Goal: Task Accomplishment & Management: Use online tool/utility

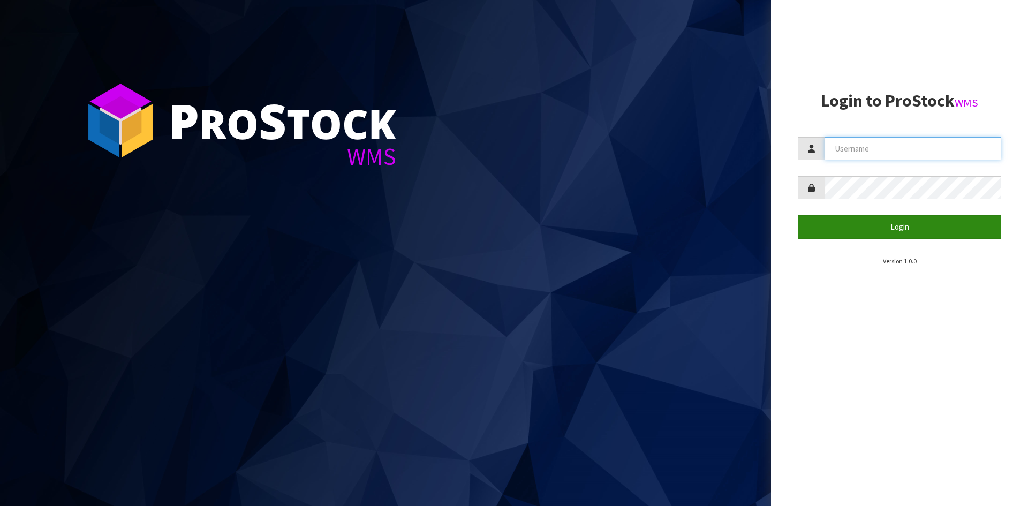
type input "STOREMASTA"
click at [815, 230] on button "Login" at bounding box center [899, 226] width 203 height 23
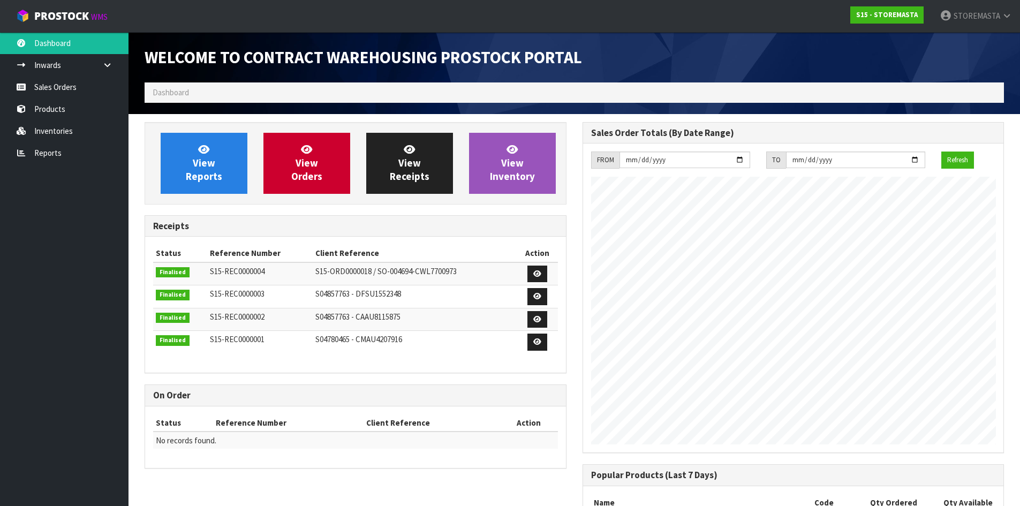
scroll to position [437, 437]
click at [41, 58] on link "Inwards" at bounding box center [64, 65] width 128 height 22
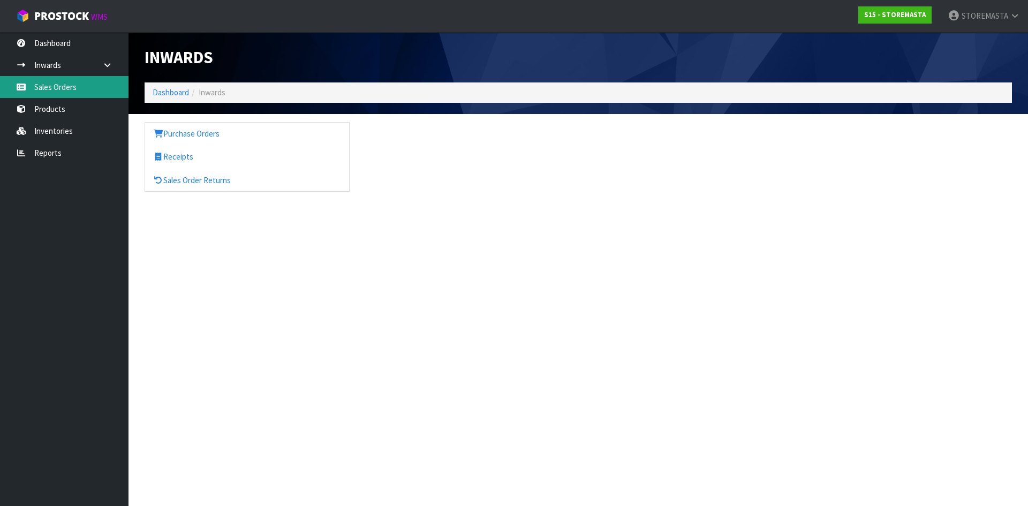
click at [48, 83] on link "Sales Orders" at bounding box center [64, 87] width 128 height 22
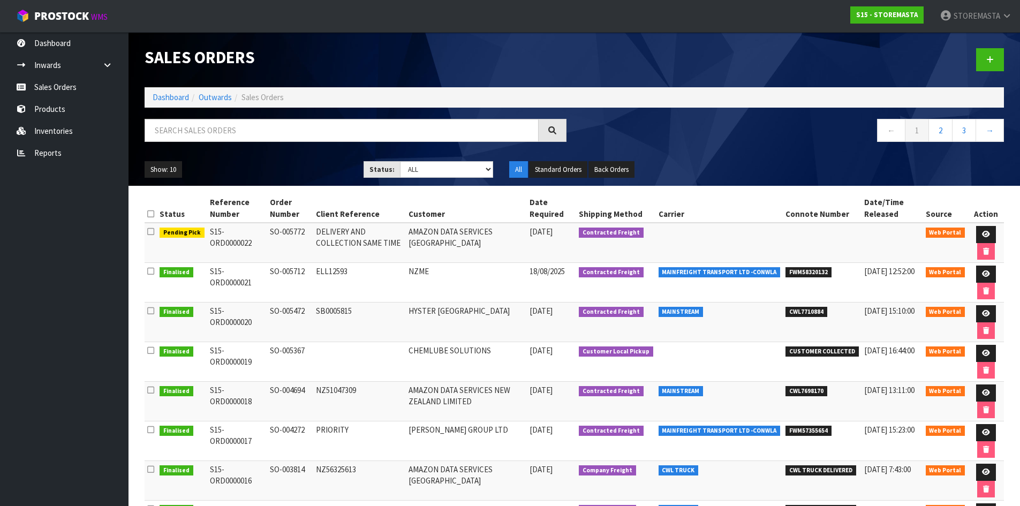
click at [187, 237] on span "Pending Pick" at bounding box center [182, 232] width 45 height 11
click at [616, 228] on span "Contracted Freight" at bounding box center [611, 232] width 65 height 11
click at [166, 233] on span "Pending Pick" at bounding box center [182, 232] width 45 height 11
drag, startPoint x: 321, startPoint y: 225, endPoint x: 362, endPoint y: 237, distance: 43.4
click at [356, 237] on td "DELIVERY AND COLLECTION SAME TIME" at bounding box center [359, 243] width 93 height 40
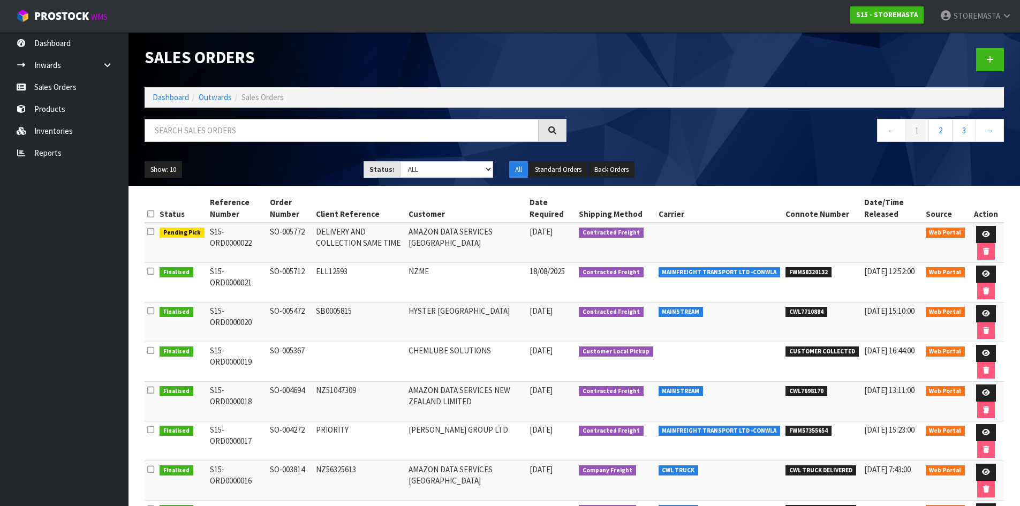
click at [369, 237] on td "DELIVERY AND COLLECTION SAME TIME" at bounding box center [359, 243] width 93 height 40
drag, startPoint x: 551, startPoint y: 230, endPoint x: 579, endPoint y: 230, distance: 27.8
click at [552, 230] on span "[DATE]" at bounding box center [540, 231] width 23 height 10
click at [982, 231] on icon at bounding box center [986, 234] width 8 height 7
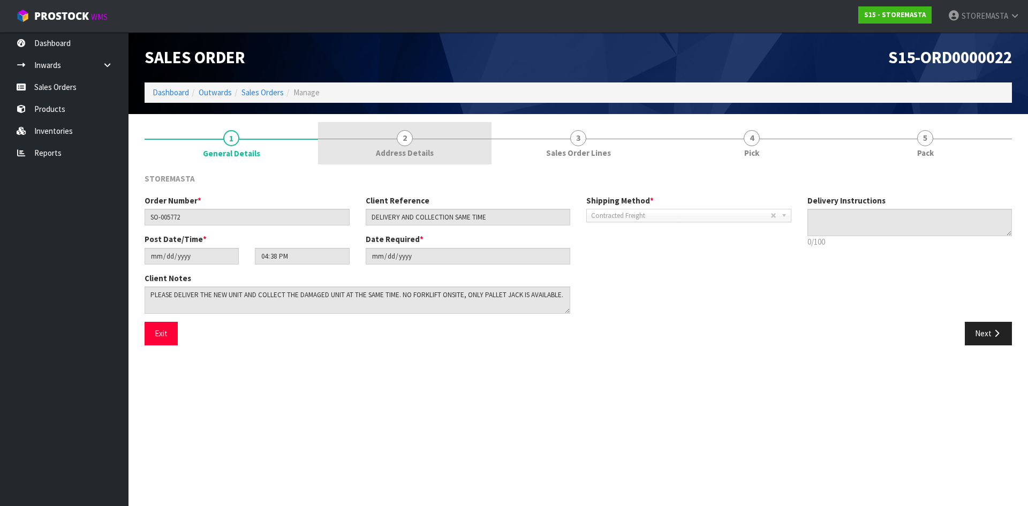
click at [403, 135] on span "2" at bounding box center [405, 138] width 16 height 16
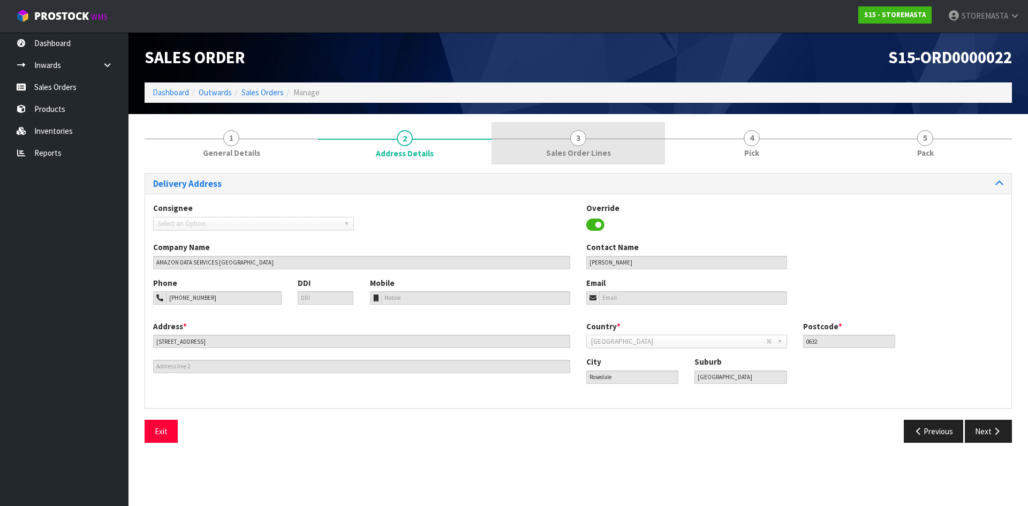
click at [558, 144] on link "3 Sales Order Lines" at bounding box center [577, 143] width 173 height 42
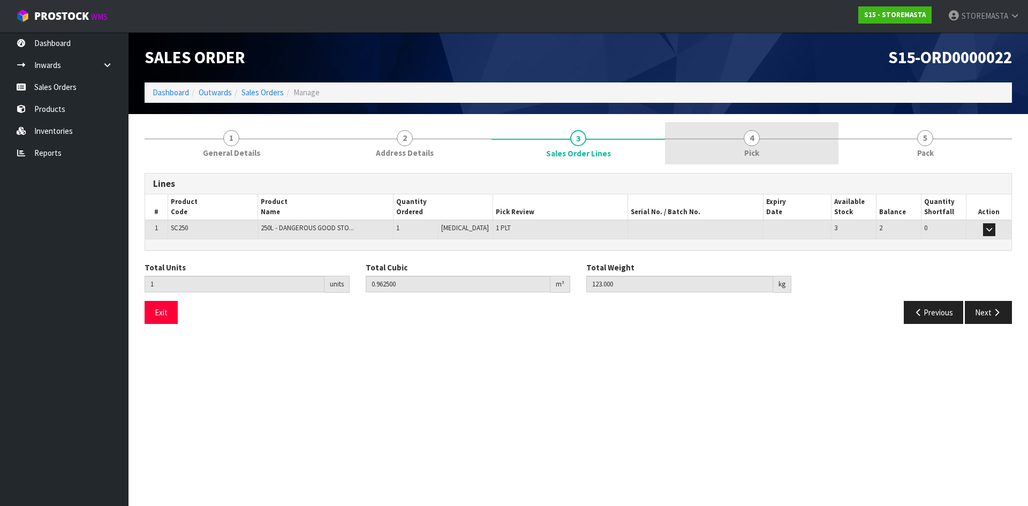
click at [757, 147] on span "Pick" at bounding box center [751, 152] width 15 height 11
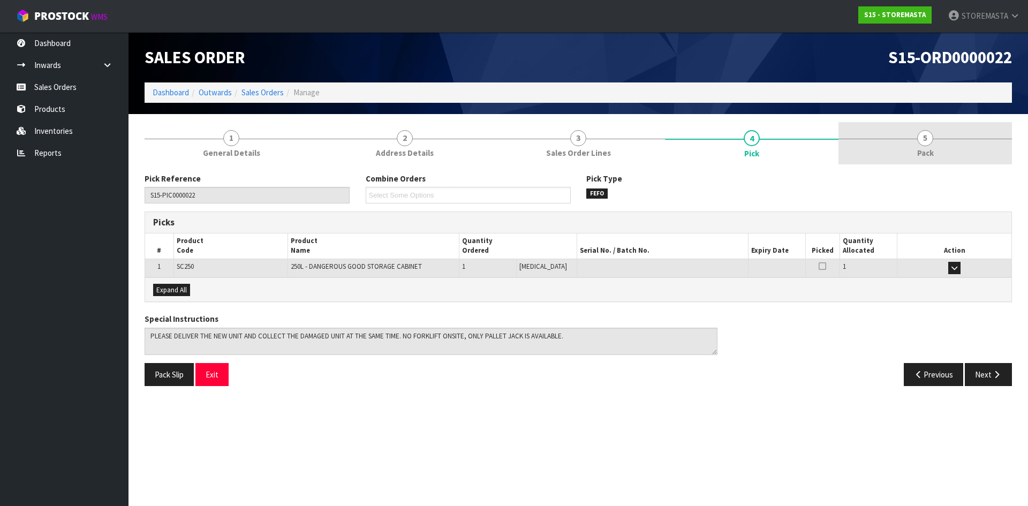
click at [900, 139] on div at bounding box center [924, 139] width 173 height 1
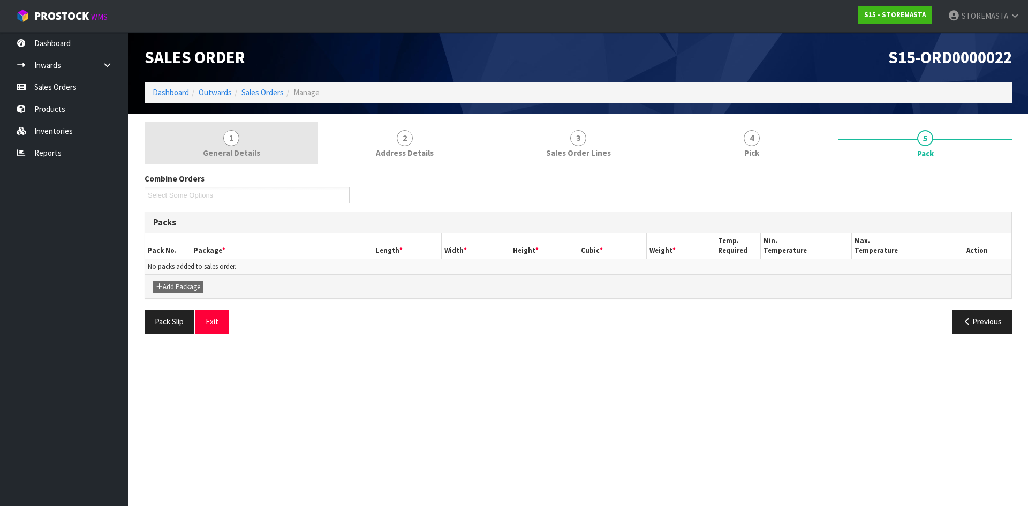
click at [226, 129] on link "1 General Details" at bounding box center [231, 143] width 173 height 42
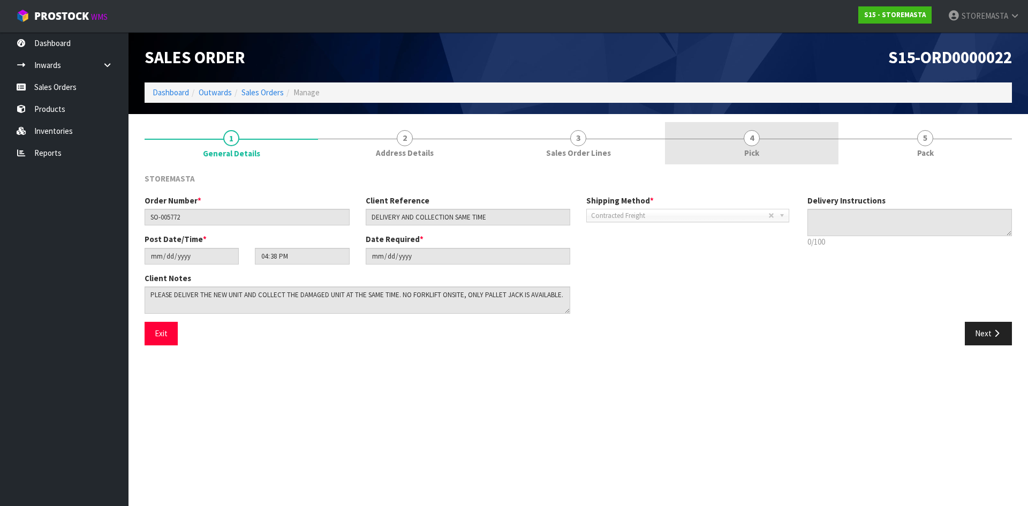
click at [722, 156] on link "4 Pick" at bounding box center [751, 143] width 173 height 42
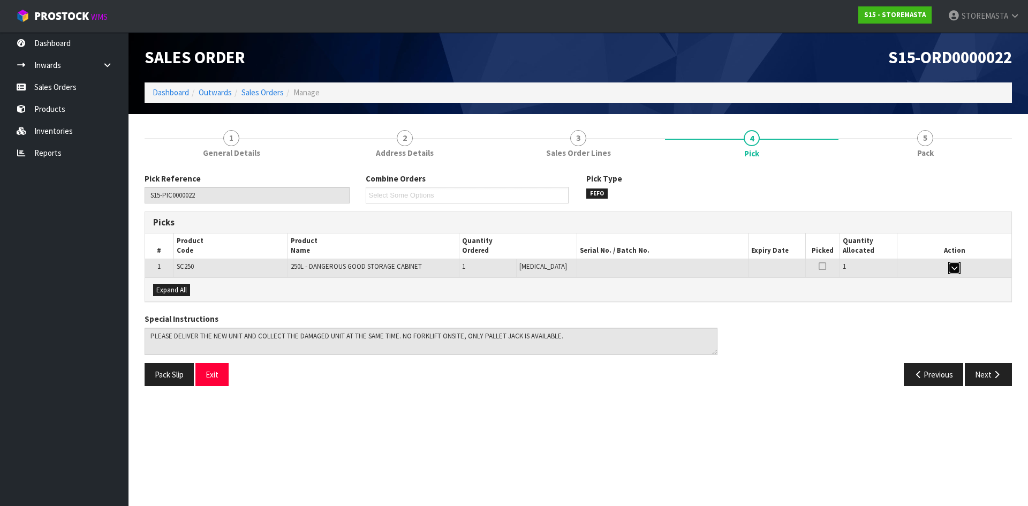
click at [957, 267] on button "button" at bounding box center [954, 268] width 12 height 13
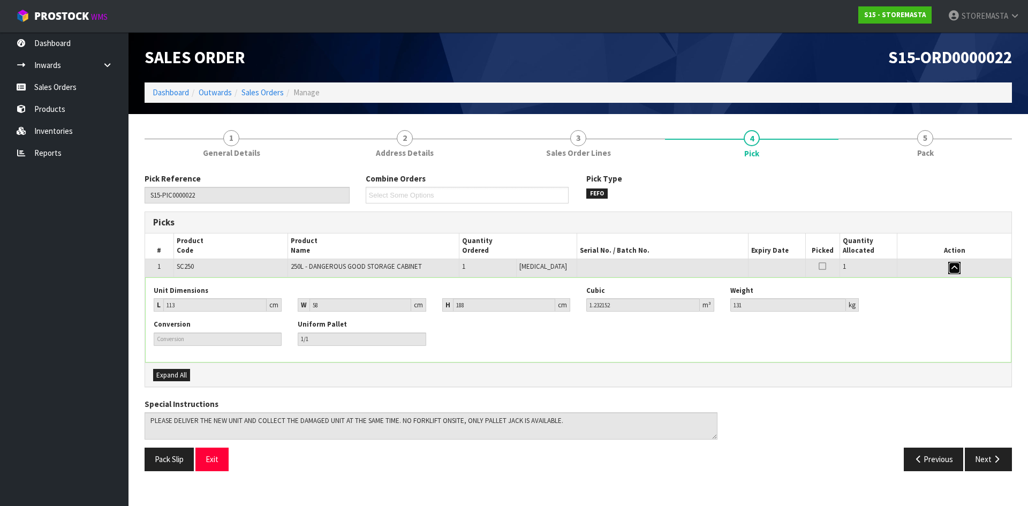
click at [957, 266] on button "button" at bounding box center [954, 268] width 12 height 13
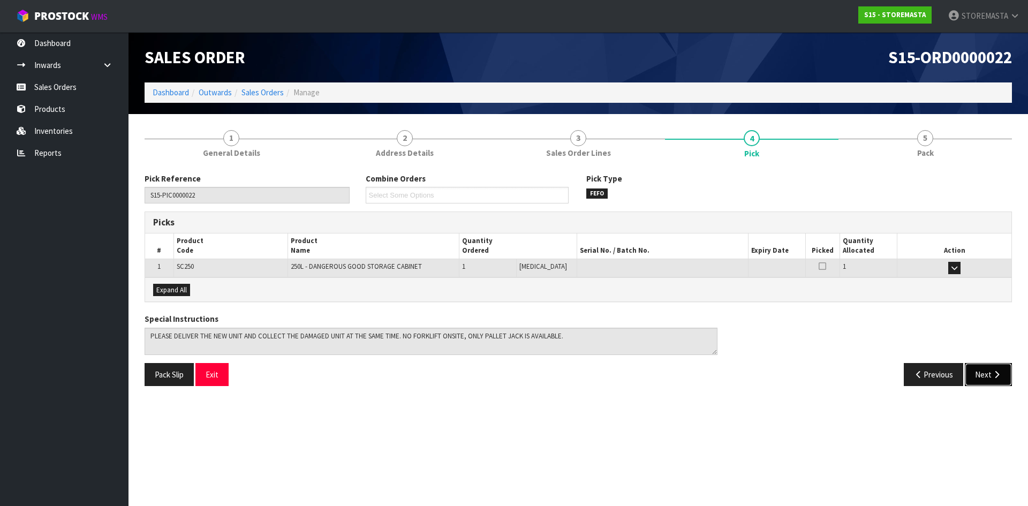
click at [1005, 377] on button "Next" at bounding box center [988, 374] width 47 height 23
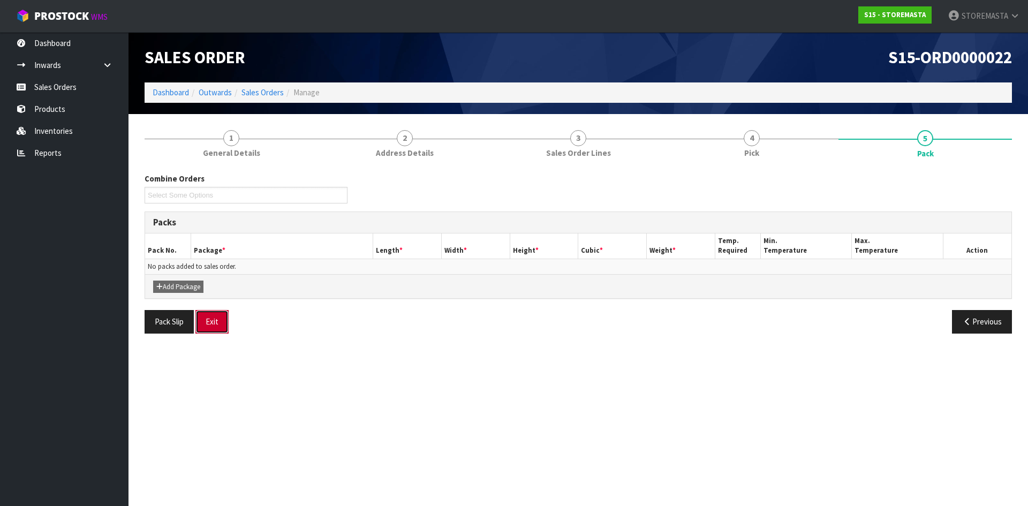
click at [215, 318] on button "Exit" at bounding box center [211, 321] width 33 height 23
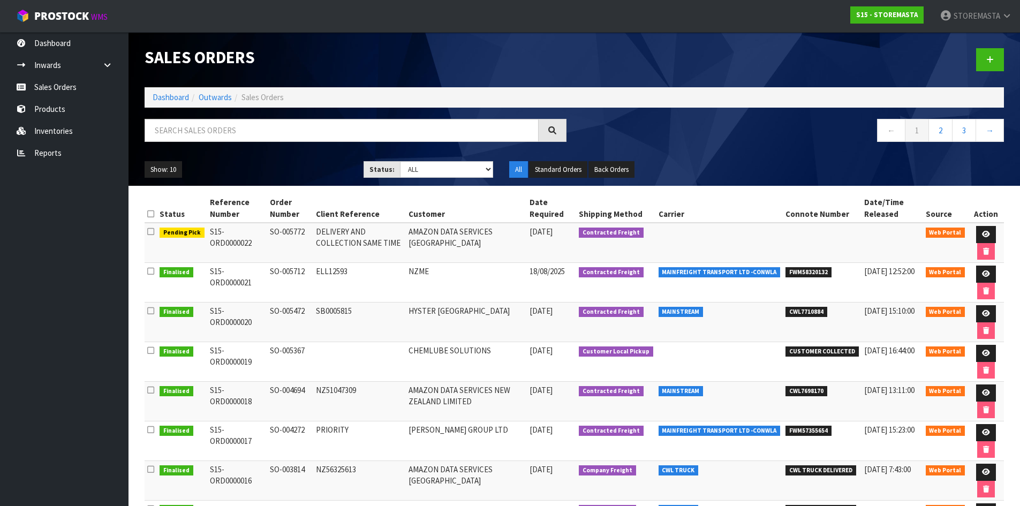
click at [692, 238] on td at bounding box center [719, 243] width 127 height 40
click at [333, 240] on td "DELIVERY AND COLLECTION SAME TIME" at bounding box center [359, 243] width 93 height 40
